Goal: Transaction & Acquisition: Download file/media

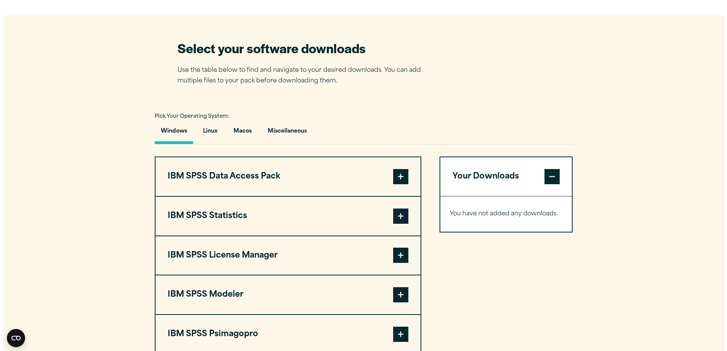
scroll to position [571, 0]
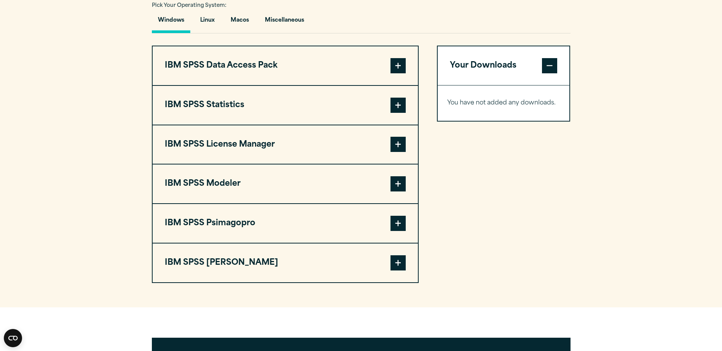
click at [403, 142] on span at bounding box center [397, 144] width 15 height 15
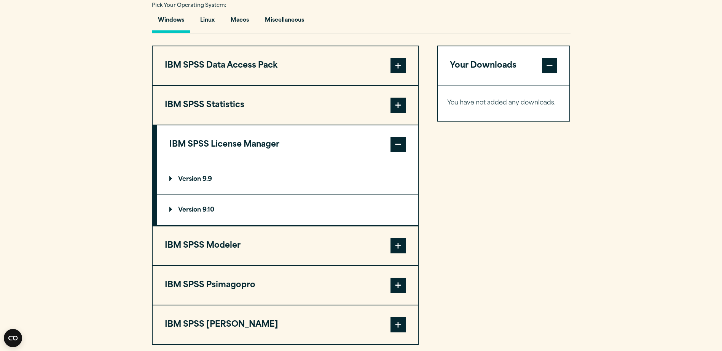
click at [194, 210] on p "Version 9.10" at bounding box center [191, 210] width 45 height 6
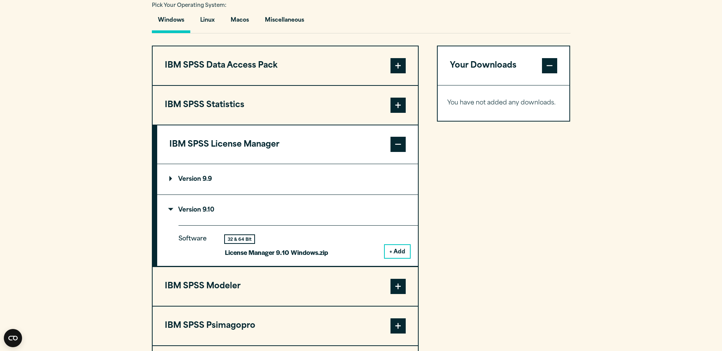
click at [402, 253] on button "+ Add" at bounding box center [397, 251] width 25 height 13
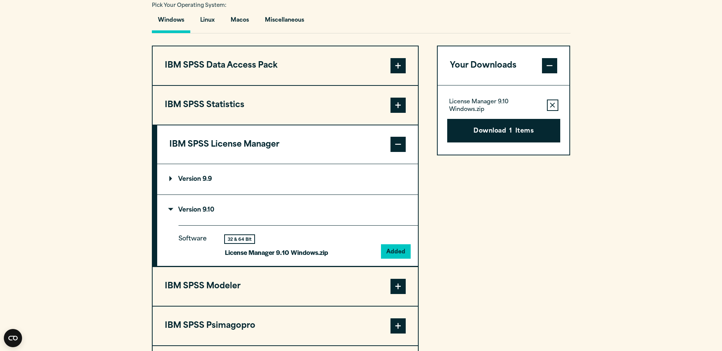
click at [192, 178] on p "Version 9.9" at bounding box center [190, 180] width 43 height 6
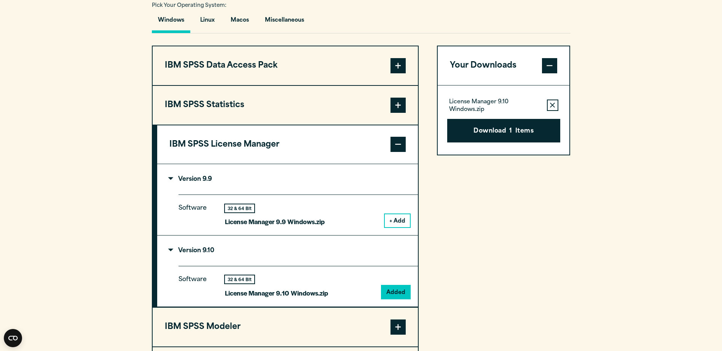
click at [398, 224] on button "+ Add" at bounding box center [397, 221] width 25 height 13
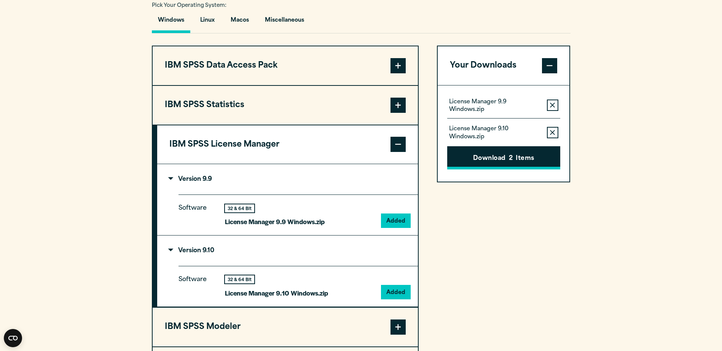
click at [452, 158] on span "2" at bounding box center [511, 159] width 4 height 10
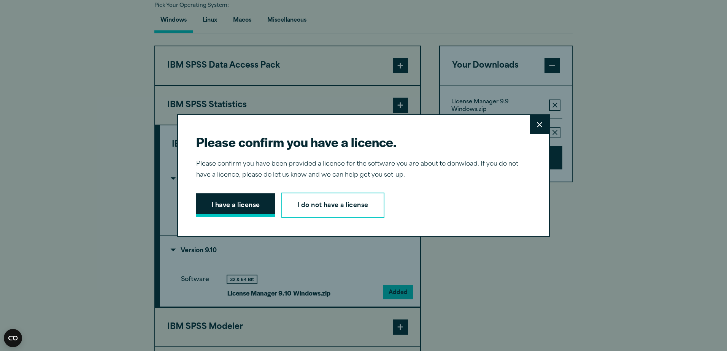
click at [239, 210] on button "I have a license" at bounding box center [235, 206] width 79 height 24
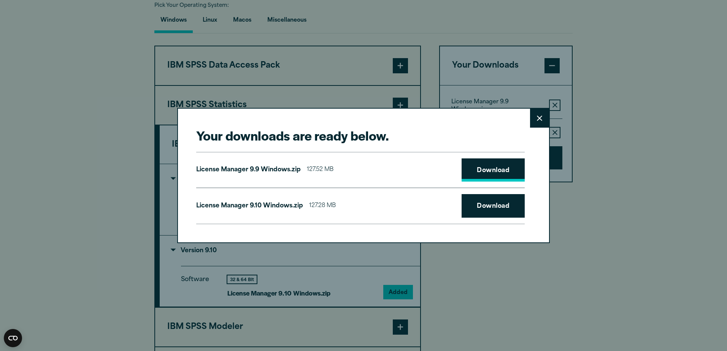
click at [452, 171] on link "Download" at bounding box center [493, 171] width 63 height 24
drag, startPoint x: 491, startPoint y: 205, endPoint x: 508, endPoint y: 188, distance: 23.7
click at [452, 205] on link "Download" at bounding box center [493, 206] width 63 height 24
